Goal: Transaction & Acquisition: Purchase product/service

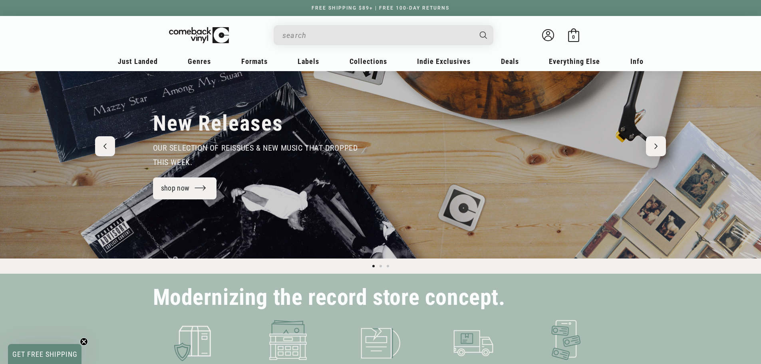
scroll to position [40, 0]
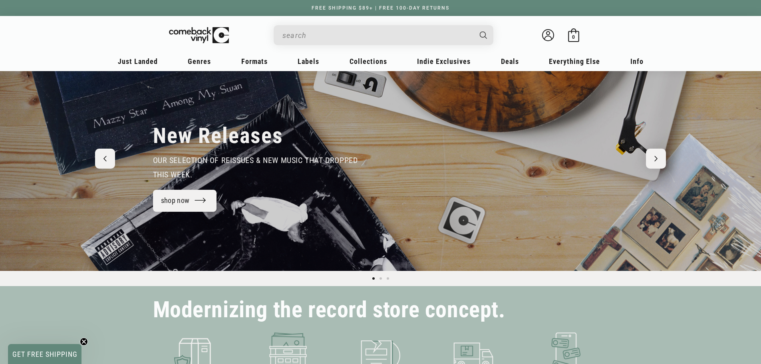
click at [200, 139] on h2 "New Releases" at bounding box center [218, 136] width 130 height 26
click at [235, 157] on span "our selection of reissues & new music that dropped this week." at bounding box center [255, 167] width 205 height 24
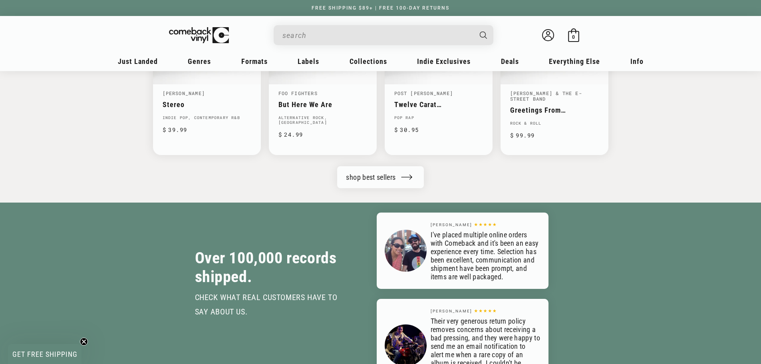
scroll to position [0, 1523]
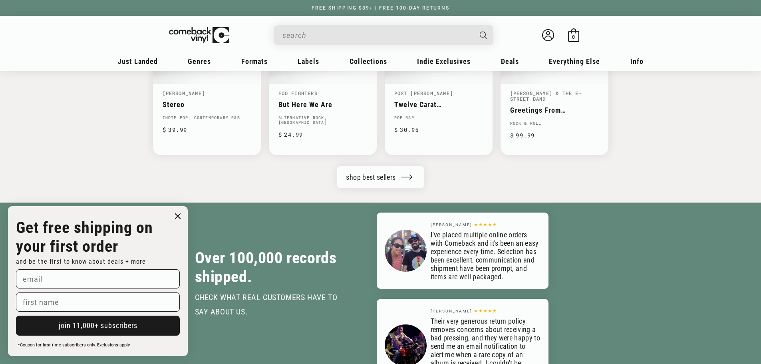
click at [177, 215] on icon "Close dialog" at bounding box center [177, 216] width 5 height 5
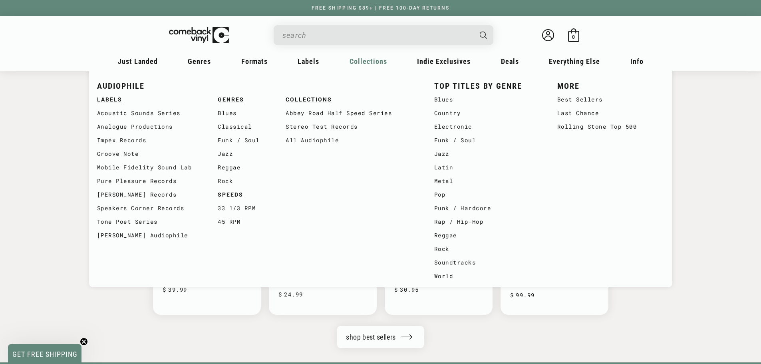
scroll to position [0, 0]
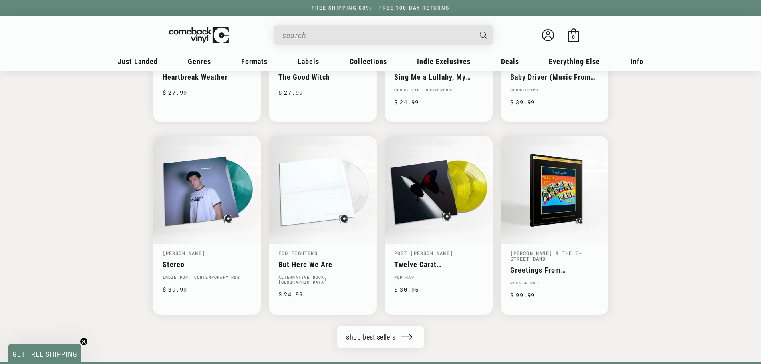
click at [354, 39] on input "When autocomplete results are available use up and down arrows to review and en…" at bounding box center [377, 35] width 189 height 16
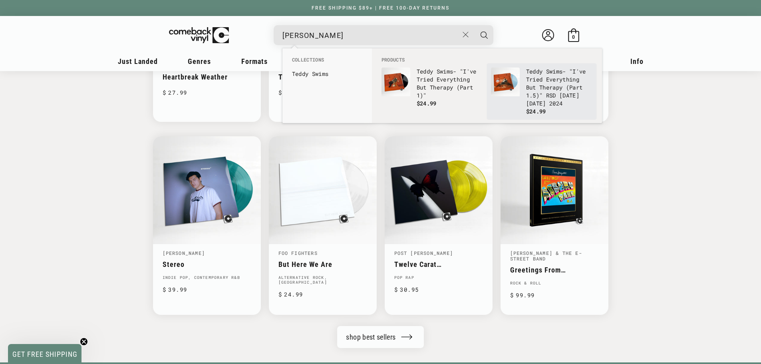
scroll to position [0, 1523]
type input "teddy swims"
click at [567, 99] on p "Teddy Swims - "I've Tried Everything But Therapy (Part 1.5)" RSD Black Friday 2…" at bounding box center [559, 88] width 66 height 40
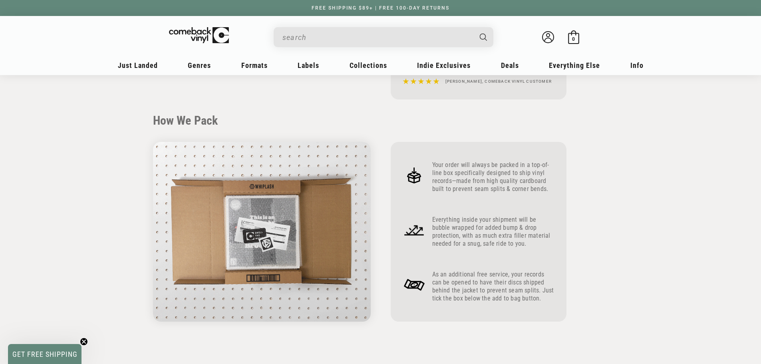
scroll to position [280, 0]
